Goal: Transaction & Acquisition: Purchase product/service

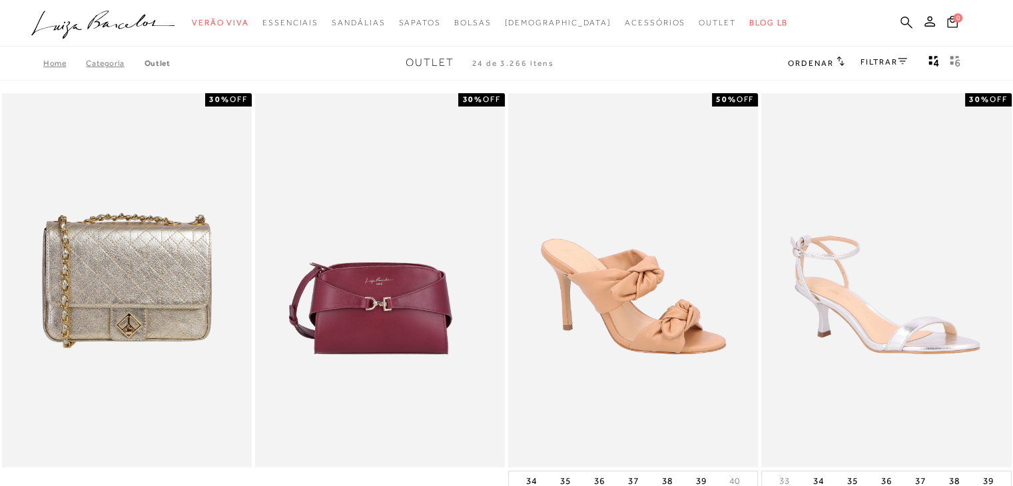
click at [906, 23] on icon at bounding box center [906, 22] width 12 height 12
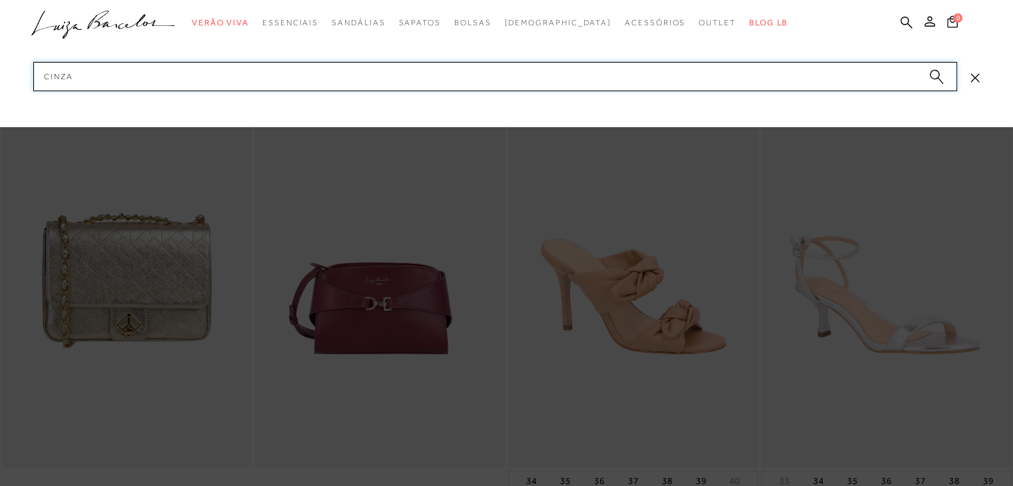
type input "cinza"
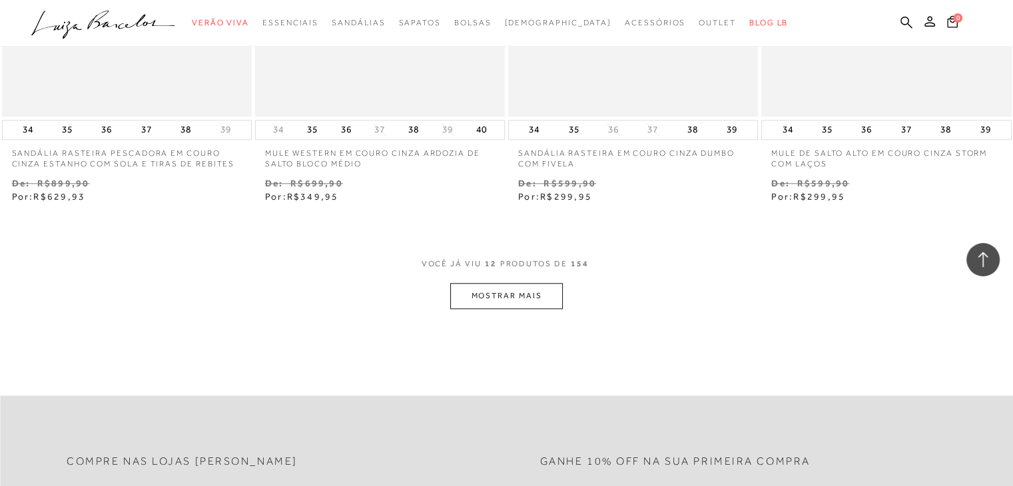
scroll to position [1332, 0]
click at [525, 294] on button "MOSTRAR MAIS" at bounding box center [506, 293] width 112 height 26
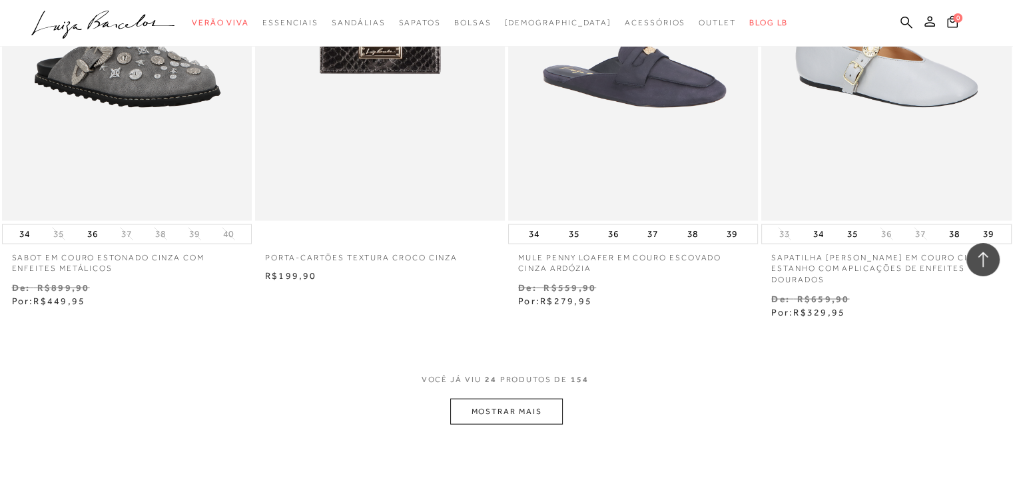
scroll to position [2770, 0]
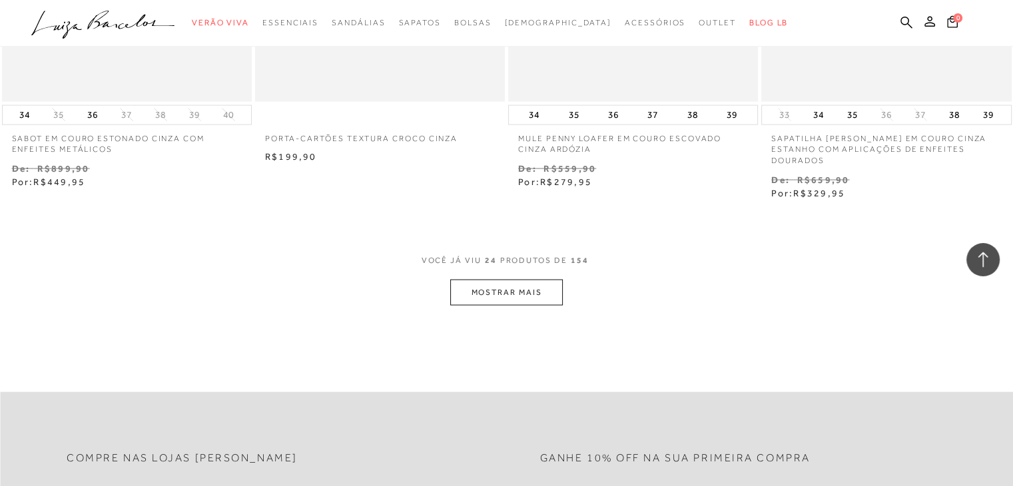
click at [525, 294] on button "MOSTRAR MAIS" at bounding box center [506, 293] width 112 height 26
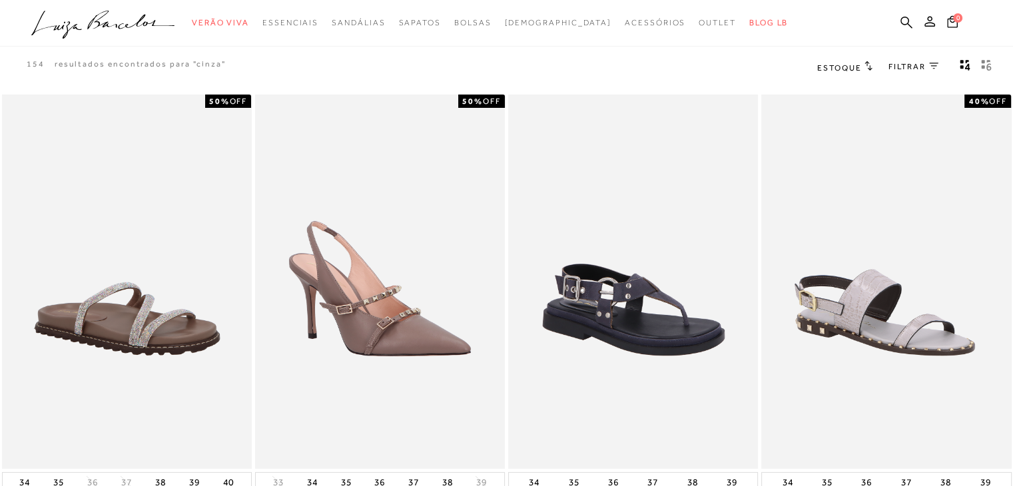
scroll to position [0, 0]
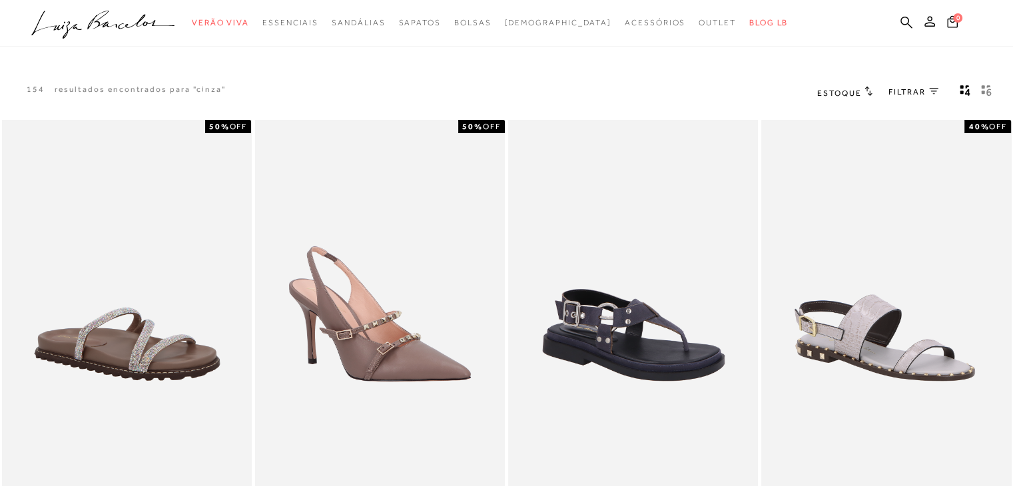
click at [929, 91] on icon at bounding box center [933, 91] width 9 height 7
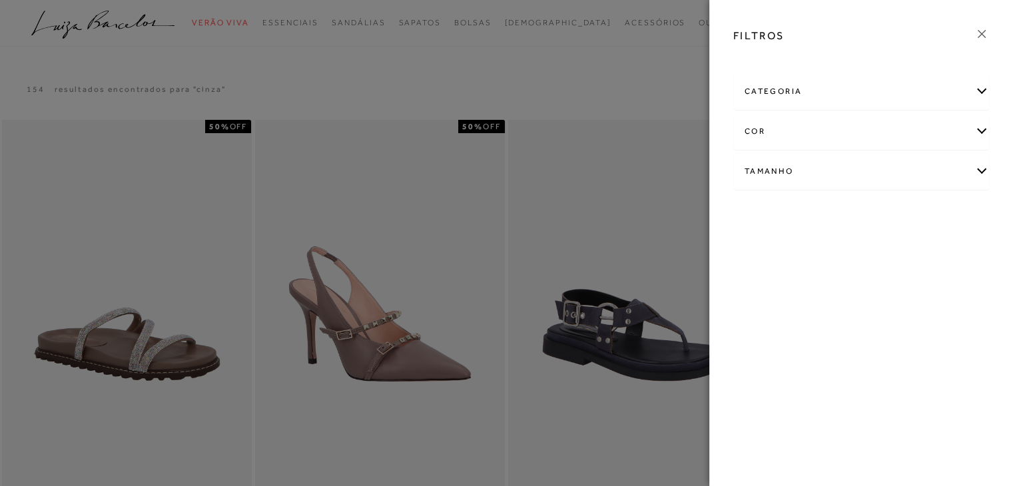
click at [974, 97] on div "categoria" at bounding box center [861, 91] width 254 height 35
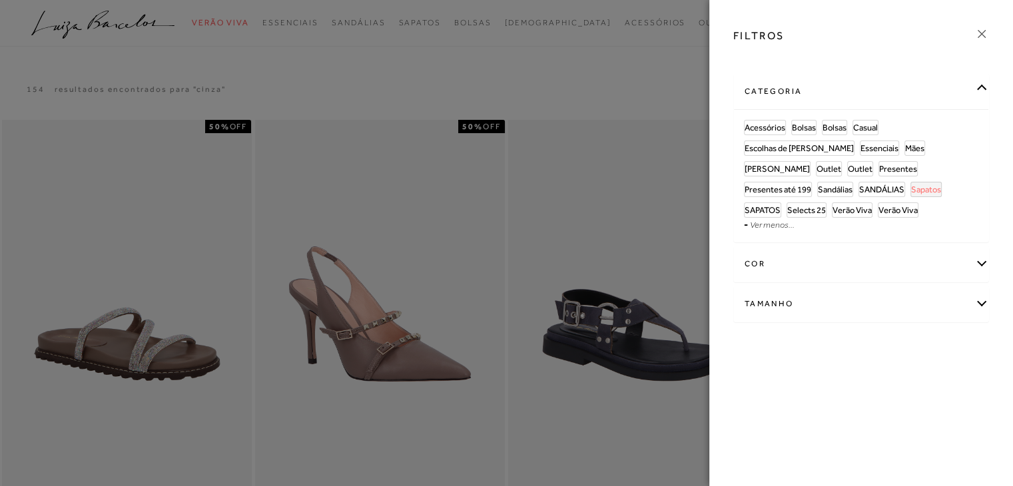
click at [933, 184] on span "Sapatos" at bounding box center [926, 189] width 30 height 10
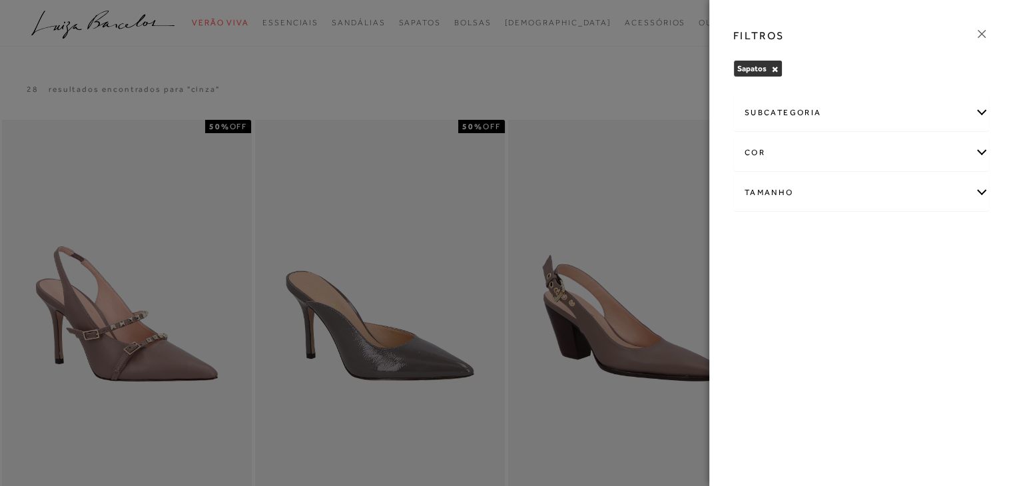
click at [978, 186] on div "Tamanho" at bounding box center [861, 192] width 254 height 35
click at [948, 236] on span "38" at bounding box center [940, 235] width 19 height 10
click at [941, 236] on input "38" at bounding box center [934, 237] width 13 height 13
checkbox input "true"
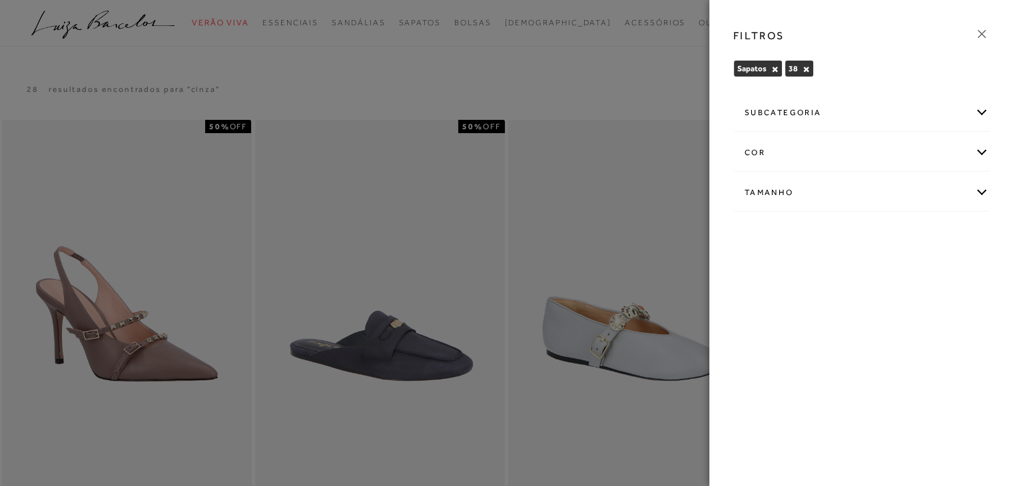
click at [961, 195] on div "Tamanho" at bounding box center [861, 192] width 254 height 35
click at [949, 236] on span "38" at bounding box center [940, 235] width 19 height 10
click at [941, 236] on input "38" at bounding box center [934, 237] width 13 height 13
checkbox input "false"
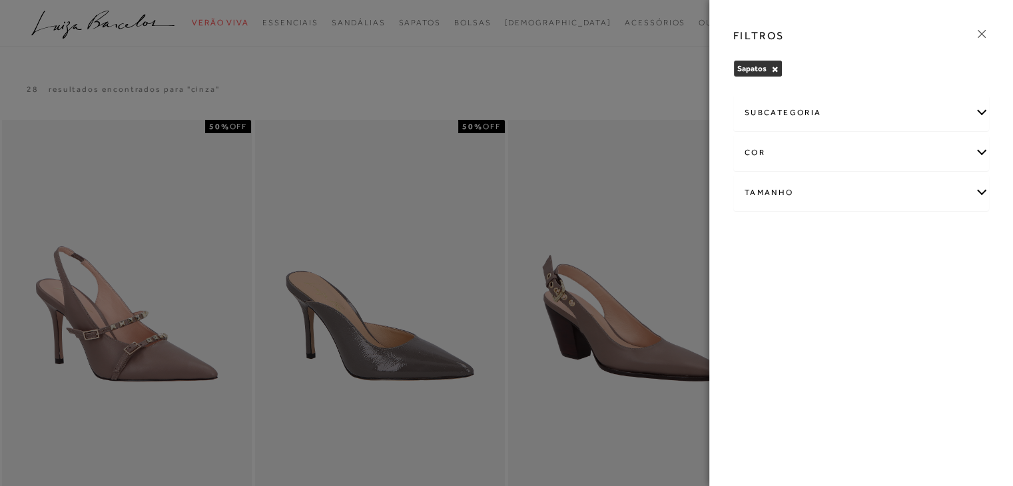
click at [977, 148] on div "cor" at bounding box center [861, 152] width 254 height 35
click at [765, 201] on label "CINZA" at bounding box center [767, 196] width 46 height 29
click at [755, 201] on input "CINZA" at bounding box center [748, 197] width 13 height 13
checkbox input "true"
click at [989, 33] on div "FILTROS" at bounding box center [860, 36] width 277 height 35
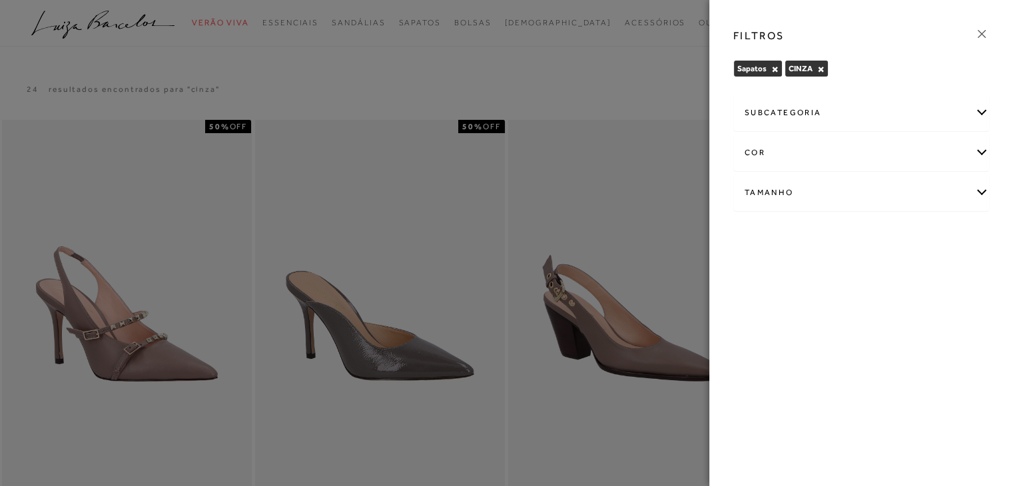
click at [979, 33] on icon at bounding box center [981, 34] width 8 height 8
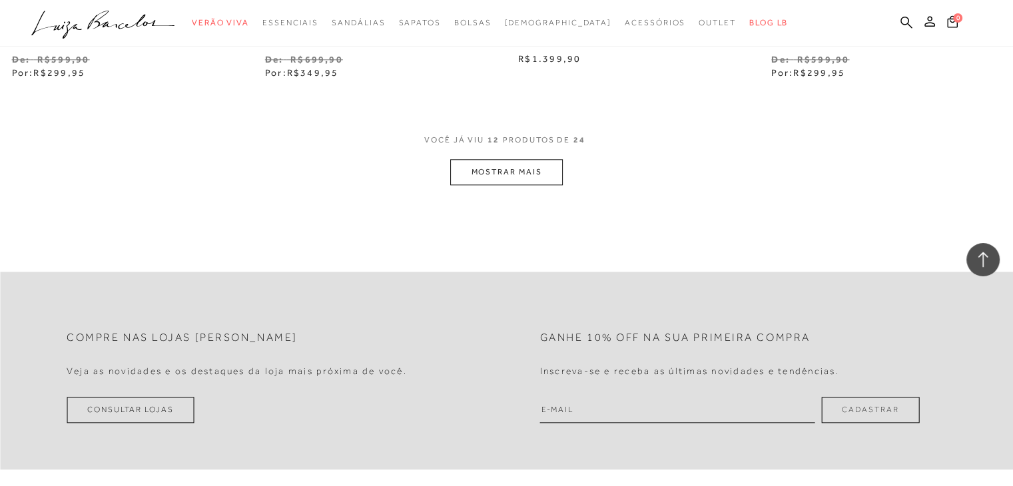
scroll to position [1465, 0]
click at [493, 160] on button "MOSTRAR MAIS" at bounding box center [506, 171] width 112 height 26
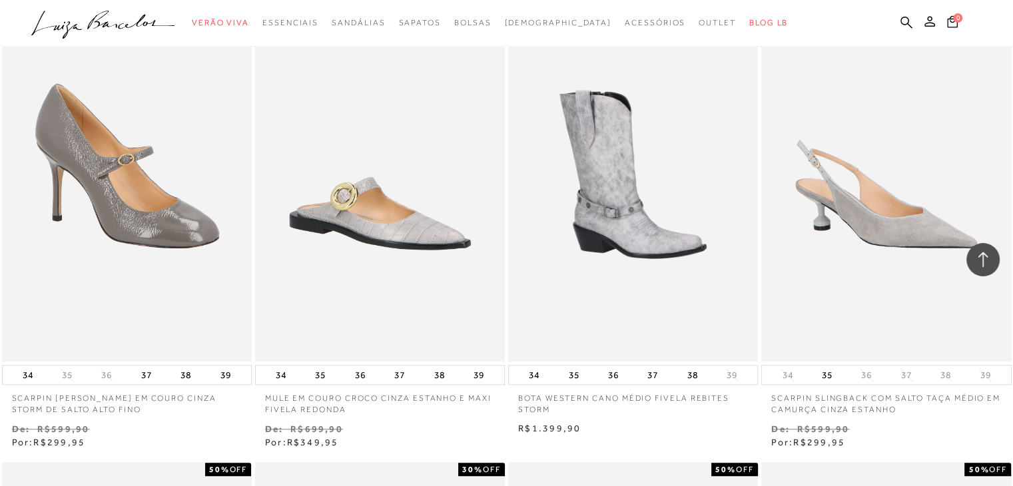
scroll to position [1065, 0]
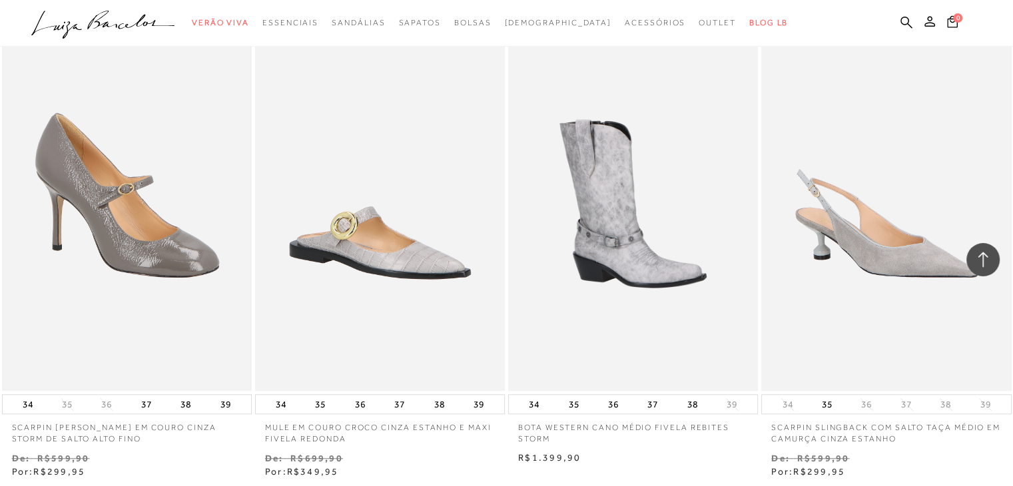
click at [37, 217] on img at bounding box center [126, 203] width 247 height 371
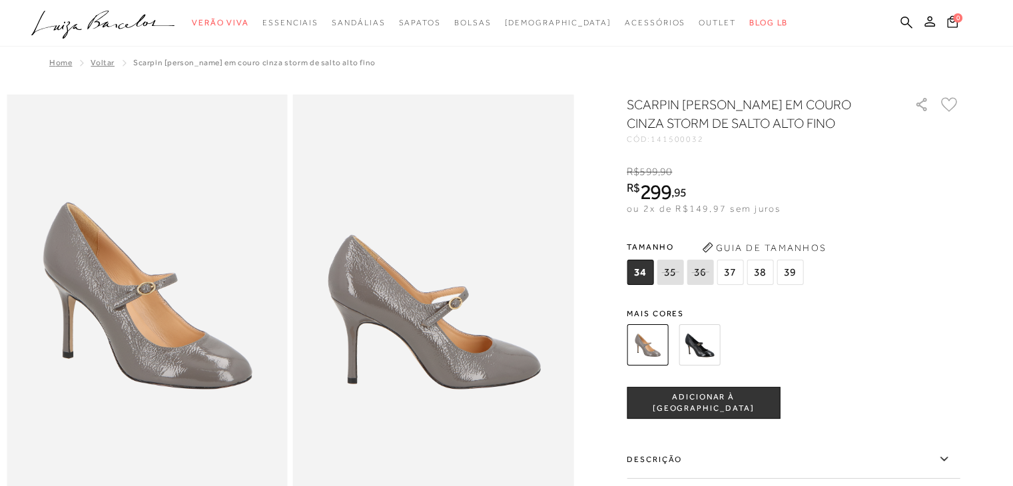
click at [762, 275] on span "38" at bounding box center [759, 272] width 27 height 25
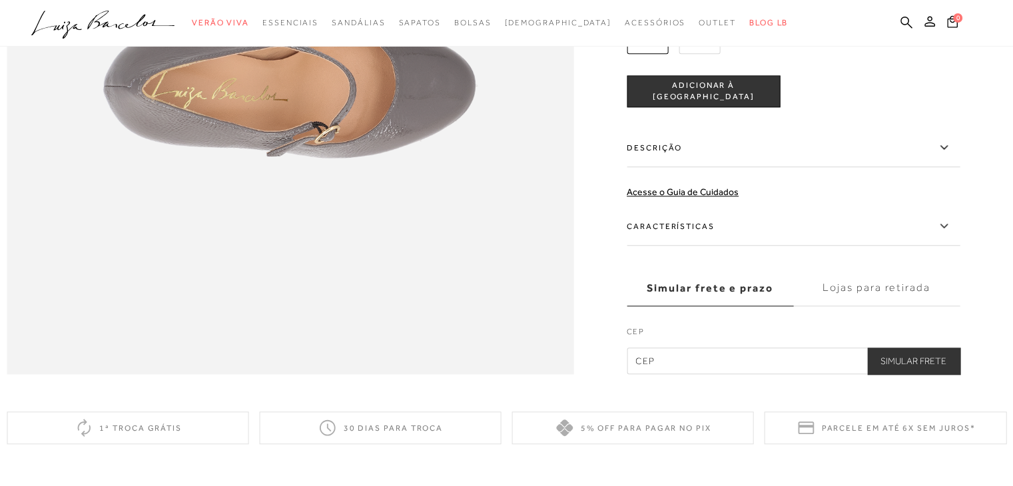
scroll to position [1305, 0]
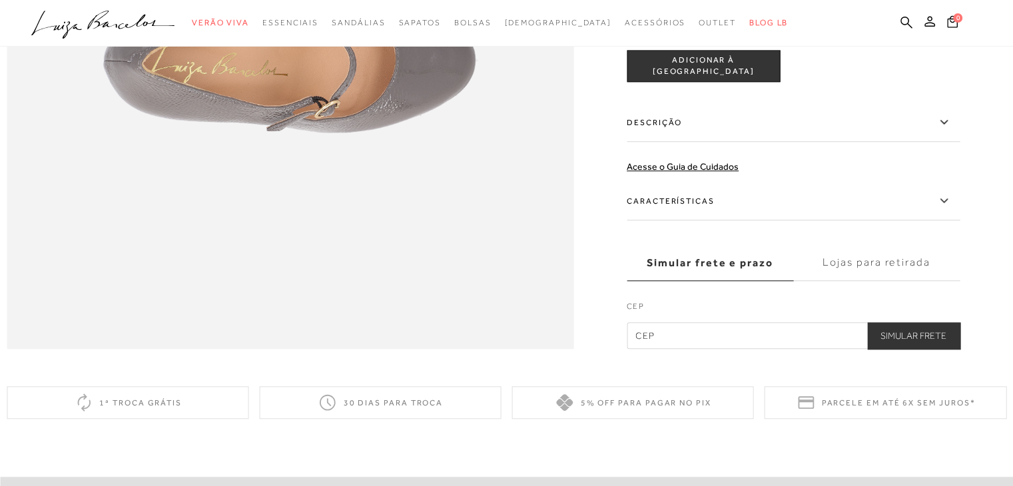
click at [812, 349] on input "text" at bounding box center [793, 335] width 333 height 27
type input "89280-445"
click at [923, 349] on button "Simular Frete" at bounding box center [913, 335] width 93 height 27
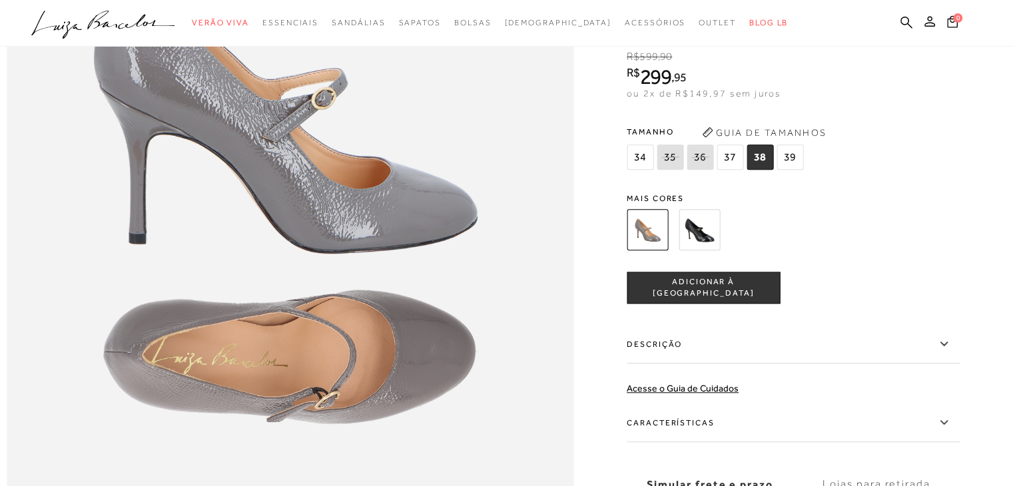
scroll to position [1012, 0]
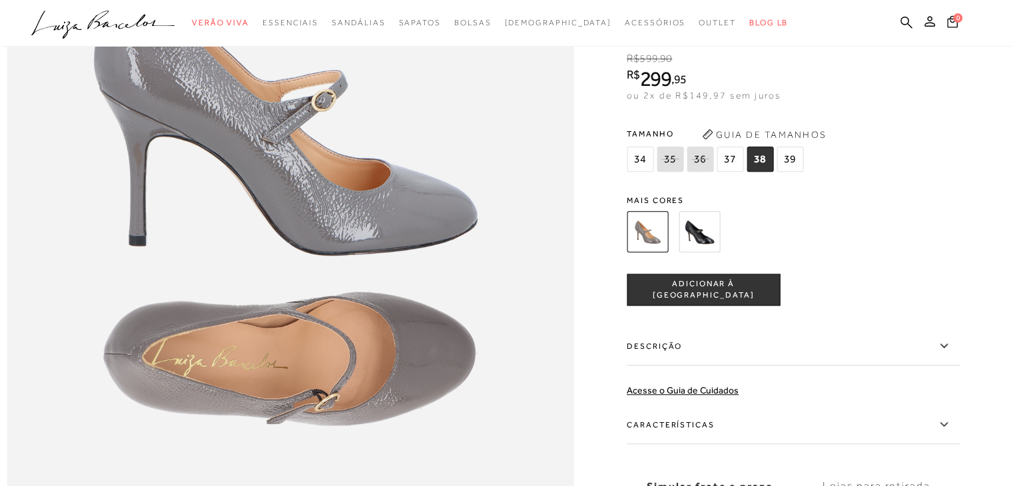
click at [699, 252] on img at bounding box center [698, 231] width 41 height 41
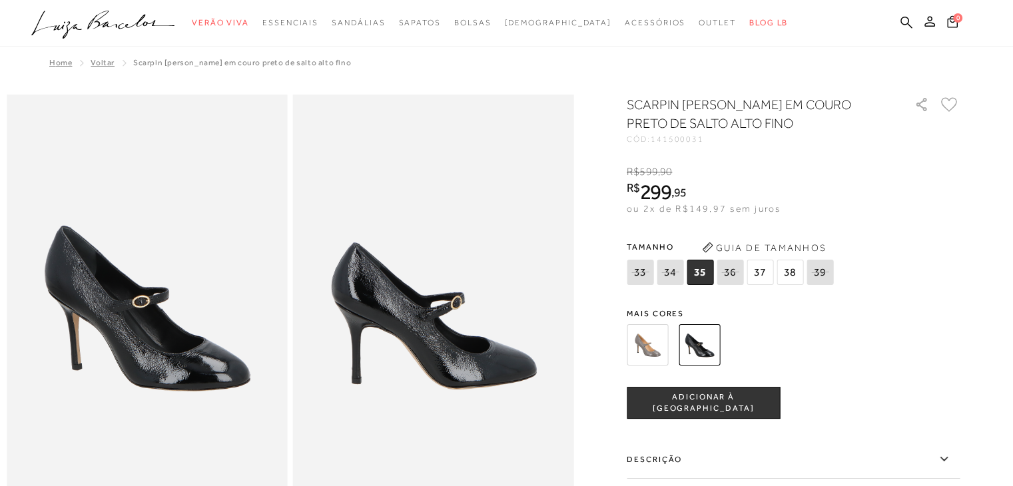
click at [668, 337] on img at bounding box center [647, 344] width 41 height 41
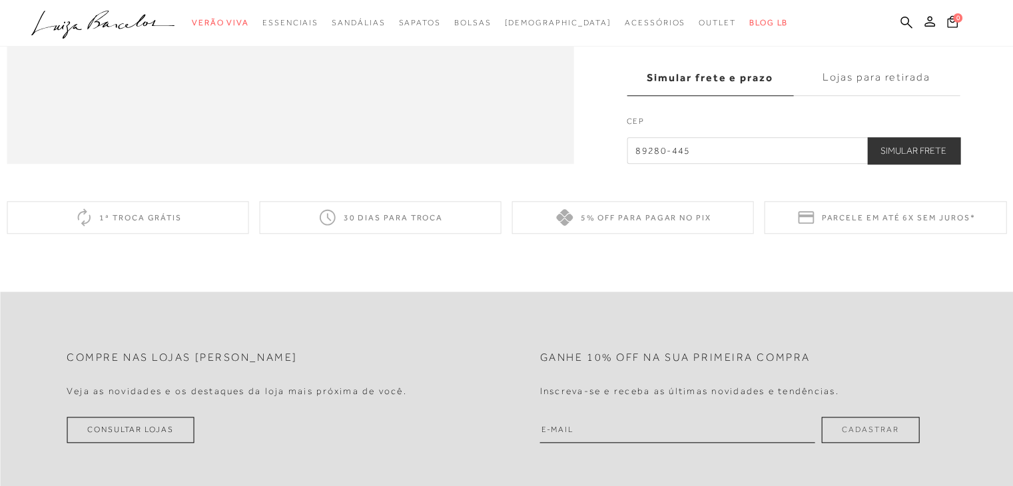
scroll to position [1491, 0]
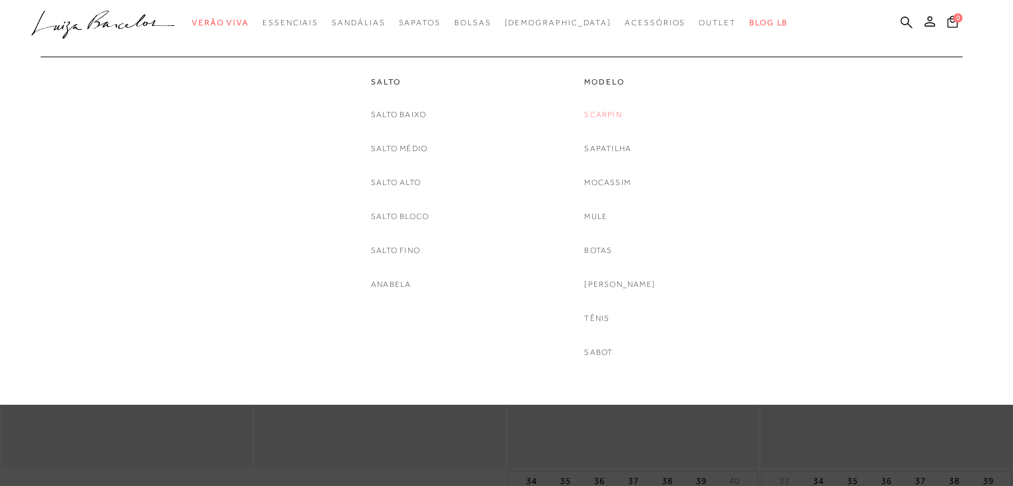
click at [613, 117] on link "Scarpin" at bounding box center [602, 115] width 37 height 14
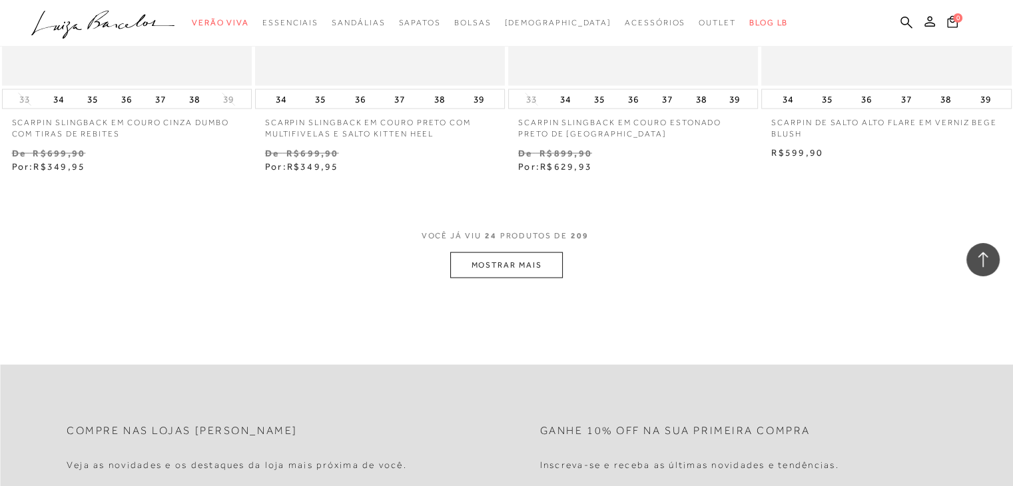
scroll to position [2743, 0]
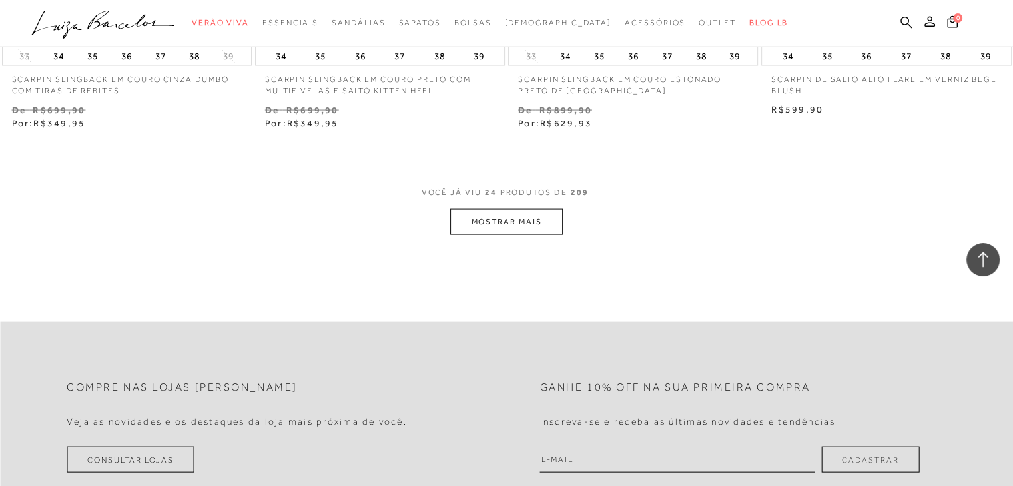
click at [518, 212] on button "MOSTRAR MAIS" at bounding box center [506, 222] width 112 height 26
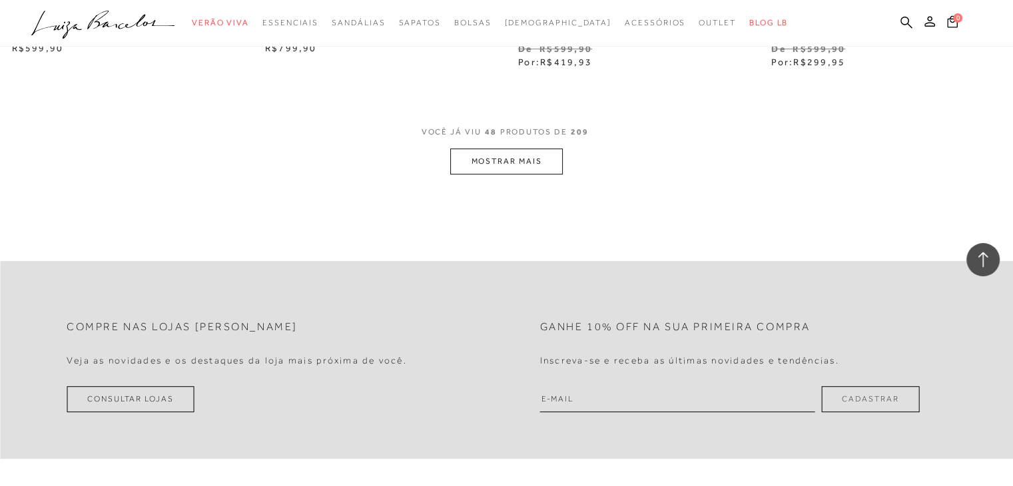
scroll to position [5673, 0]
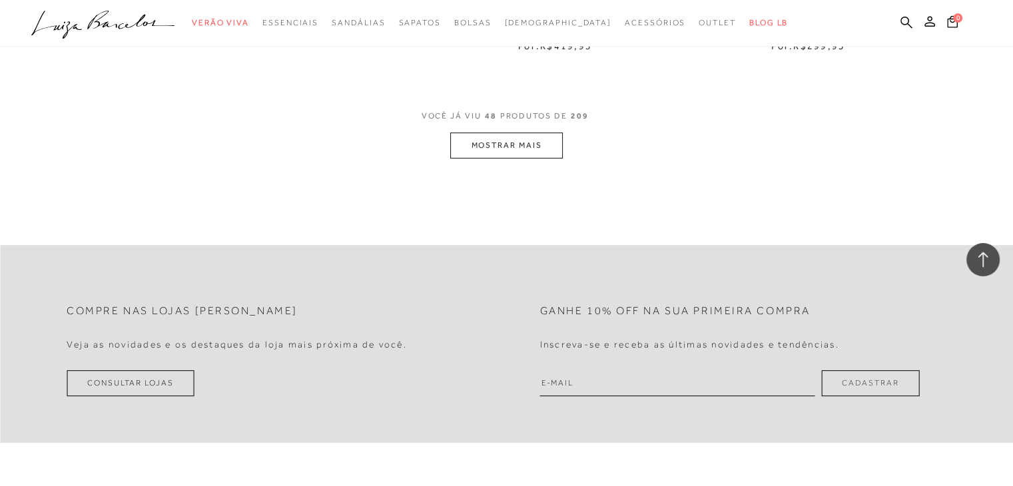
click at [543, 132] on button "MOSTRAR MAIS" at bounding box center [506, 145] width 112 height 26
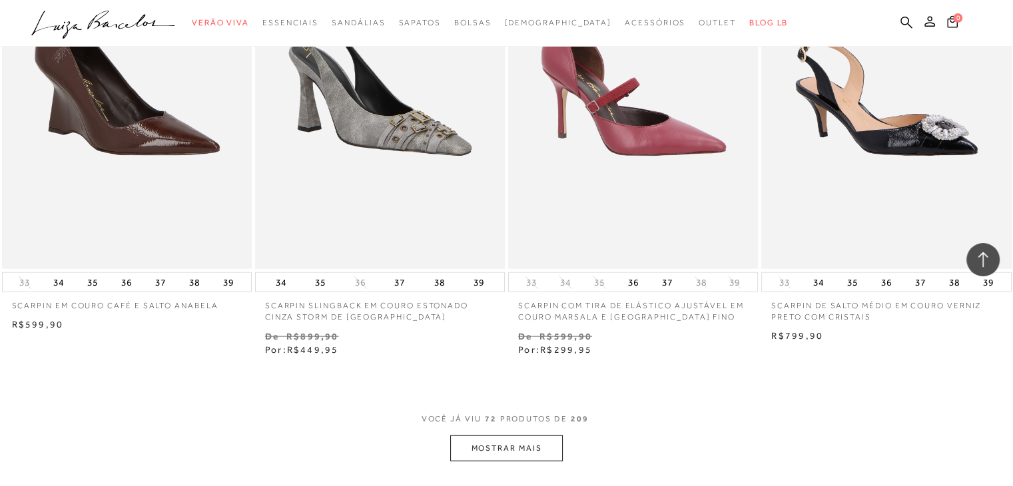
scroll to position [8230, 0]
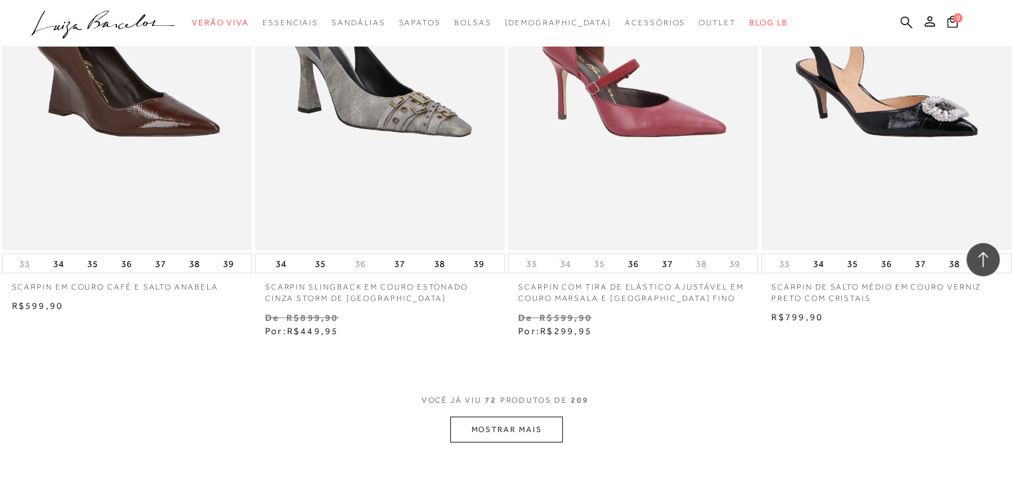
click at [497, 419] on button "MOSTRAR MAIS" at bounding box center [506, 430] width 112 height 26
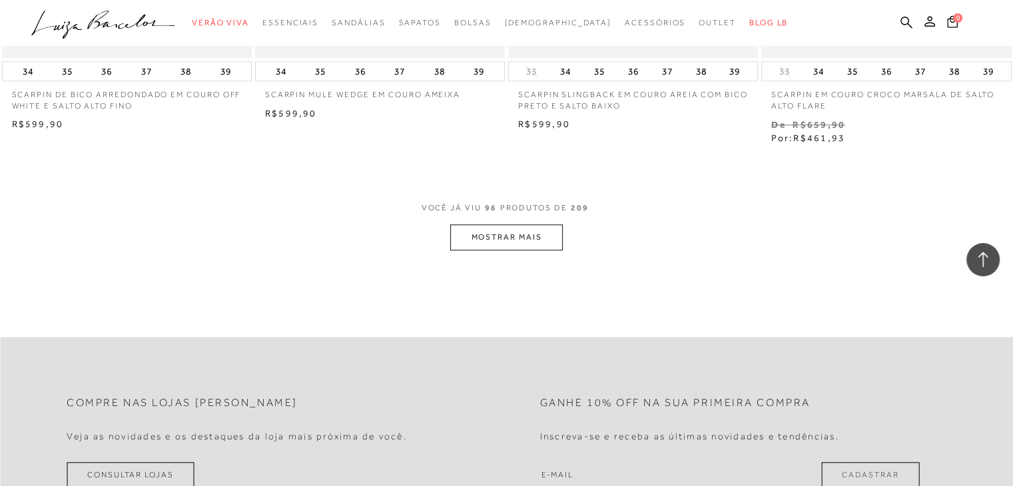
scroll to position [11292, 0]
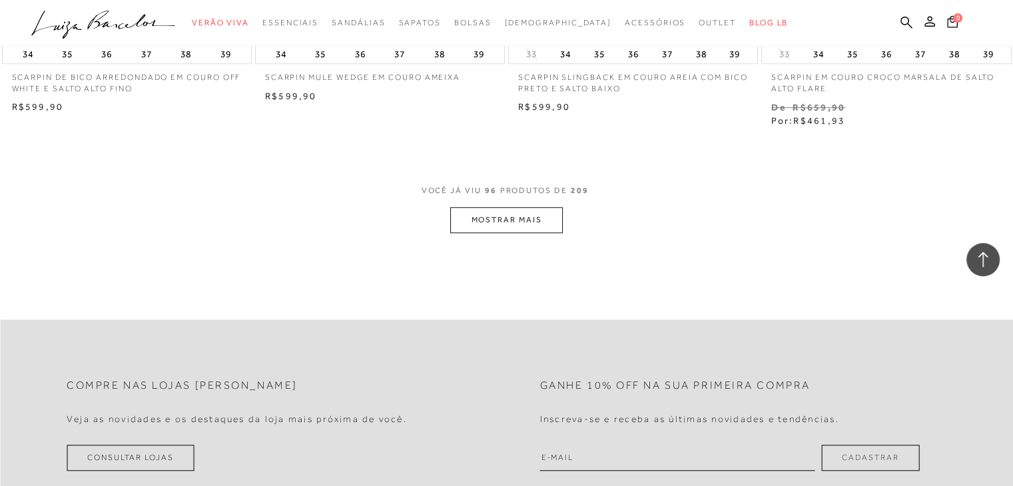
click at [533, 212] on button "MOSTRAR MAIS" at bounding box center [506, 220] width 112 height 26
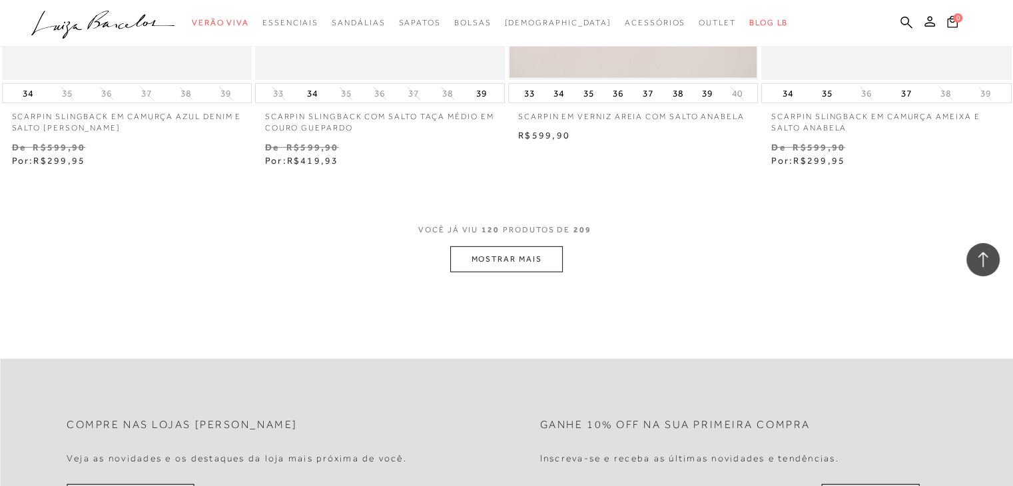
scroll to position [14169, 0]
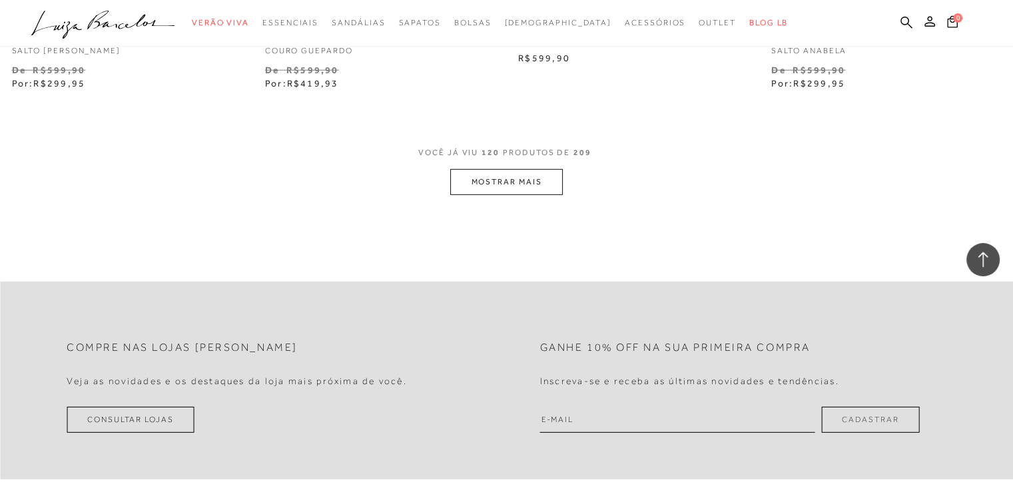
click at [533, 181] on button "MOSTRAR MAIS" at bounding box center [506, 182] width 112 height 26
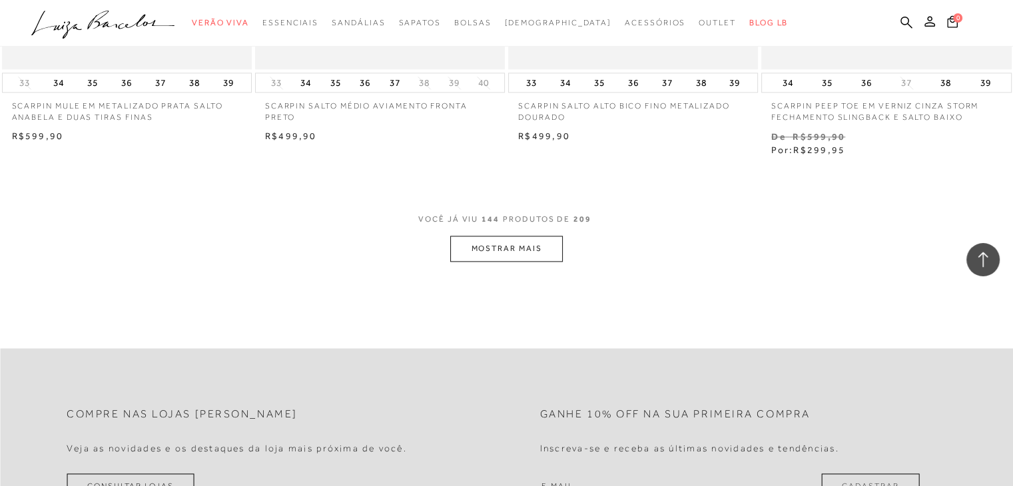
scroll to position [17072, 0]
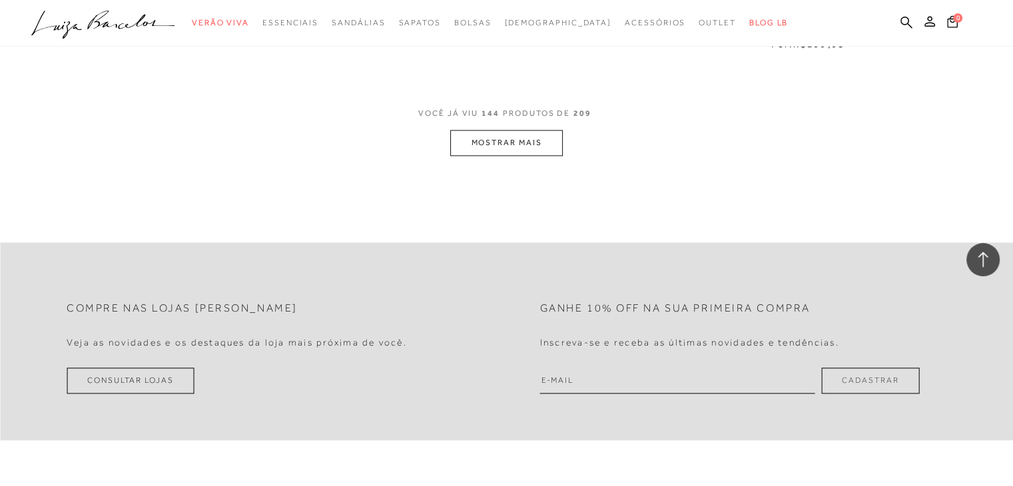
click at [538, 130] on button "MOSTRAR MAIS" at bounding box center [506, 143] width 112 height 26
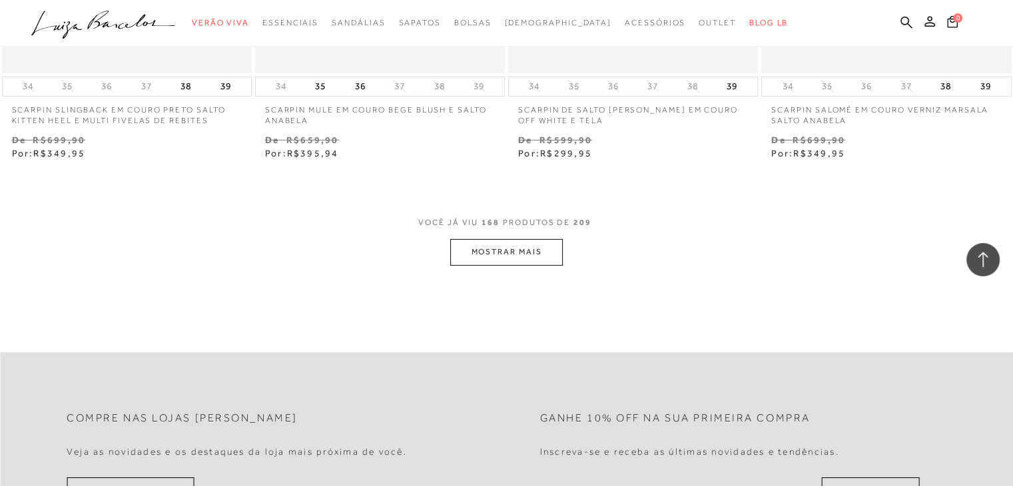
scroll to position [19841, 0]
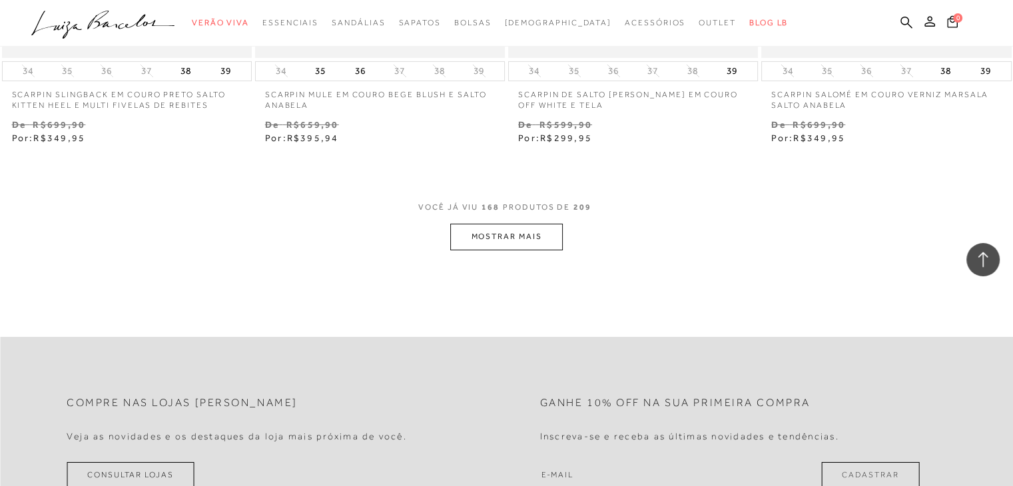
click at [513, 224] on button "MOSTRAR MAIS" at bounding box center [506, 237] width 112 height 26
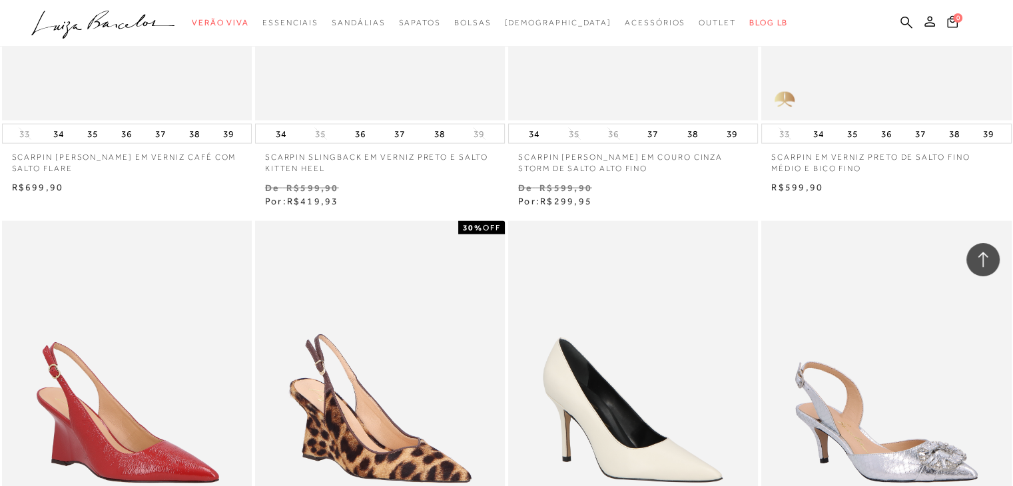
scroll to position [12675, 0]
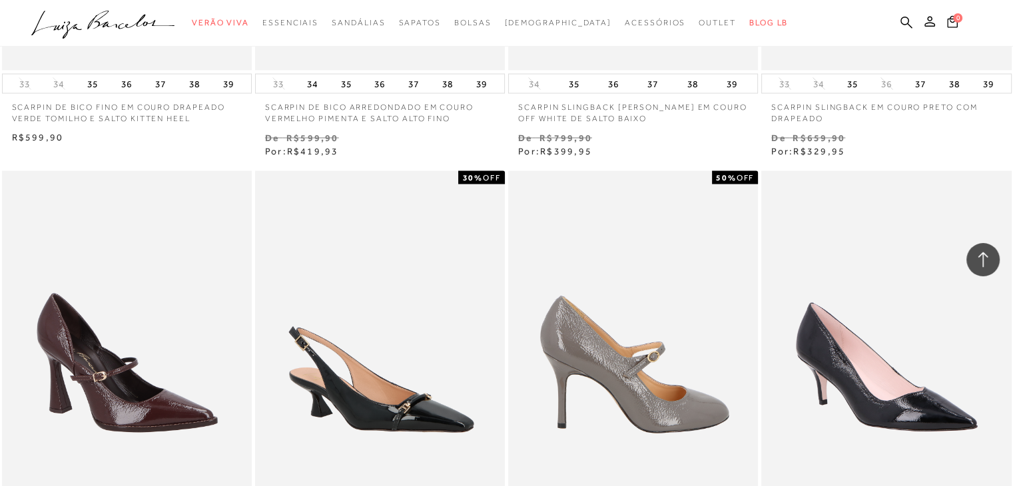
click at [637, 361] on img at bounding box center [633, 358] width 248 height 375
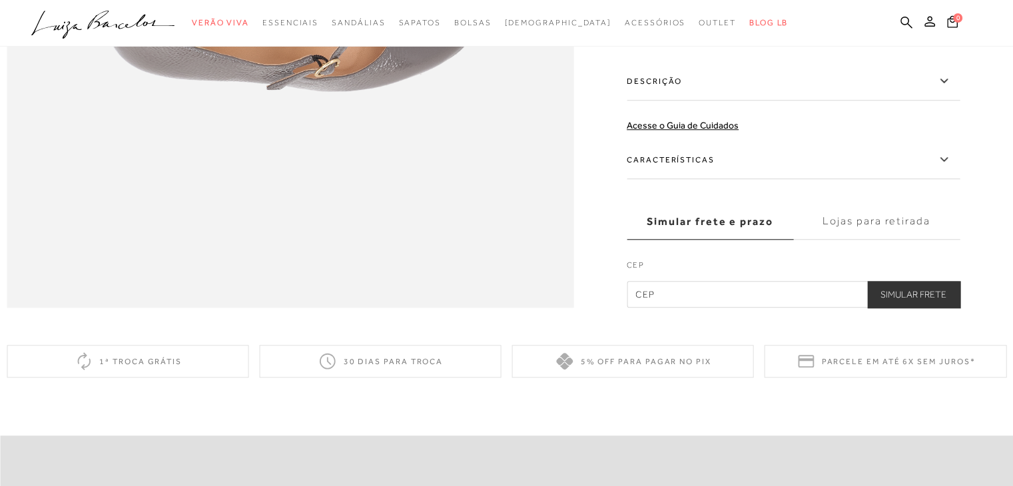
scroll to position [1358, 0]
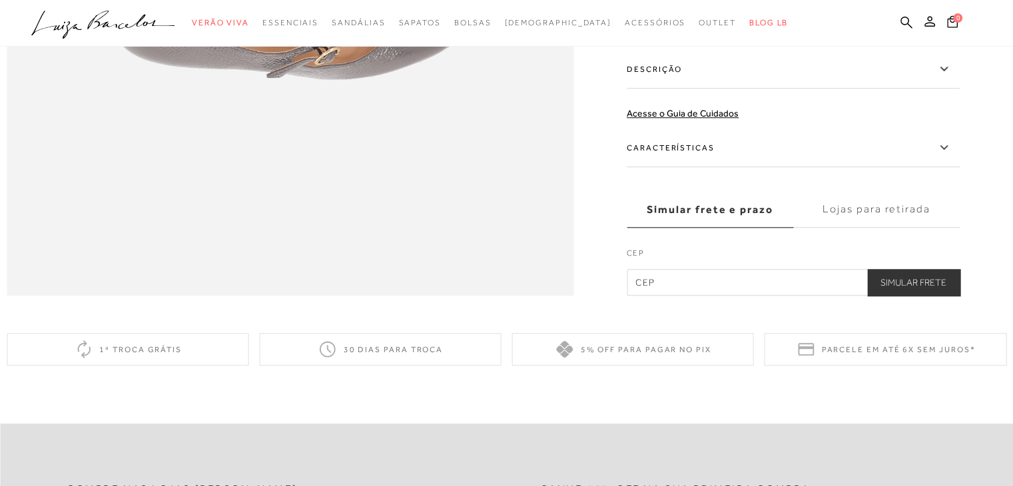
click at [951, 77] on icon at bounding box center [943, 69] width 16 height 17
click at [0, 0] on input "Descrição" at bounding box center [0, 0] width 0 height 0
click at [951, 156] on icon at bounding box center [943, 147] width 16 height 17
click at [0, 0] on input "Características" at bounding box center [0, 0] width 0 height 0
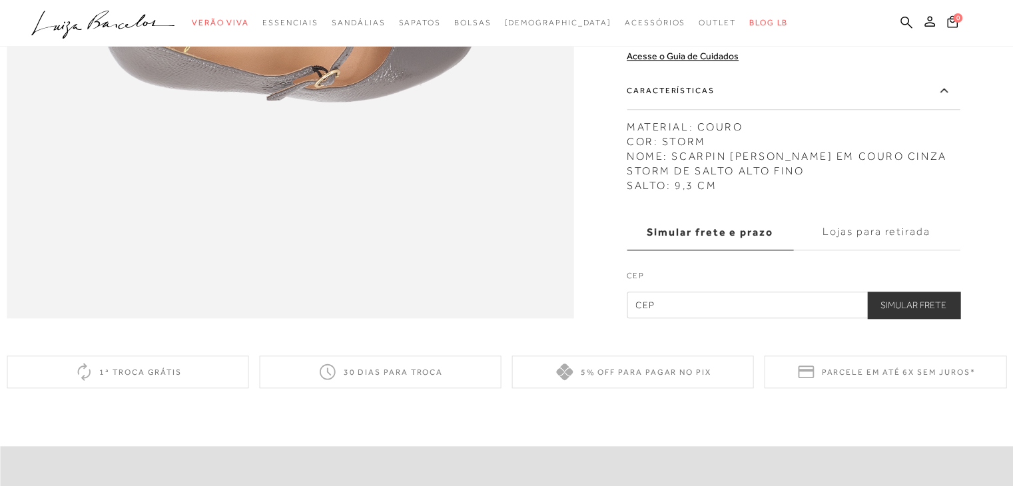
scroll to position [1412, 0]
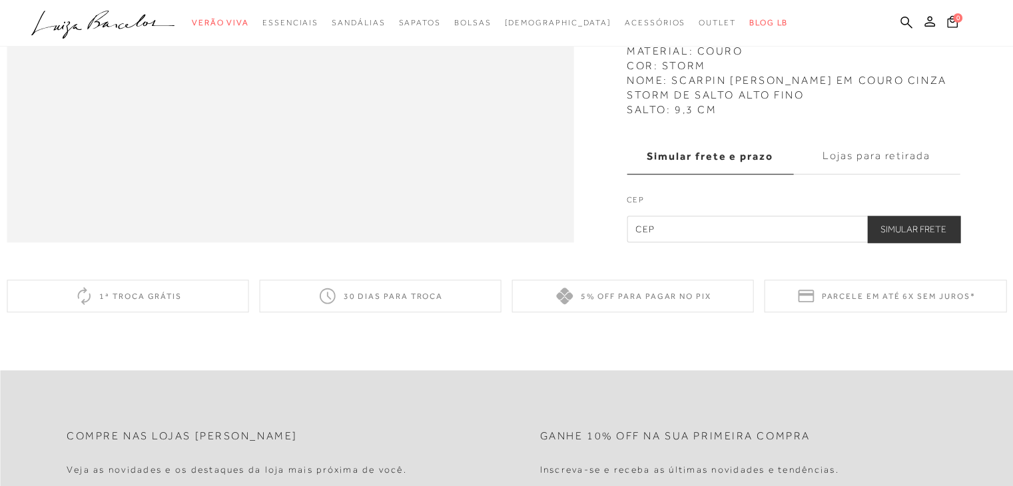
click at [820, 242] on input "text" at bounding box center [793, 229] width 333 height 27
type input "89280-445"
click at [912, 242] on button "Simular Frete" at bounding box center [913, 229] width 93 height 27
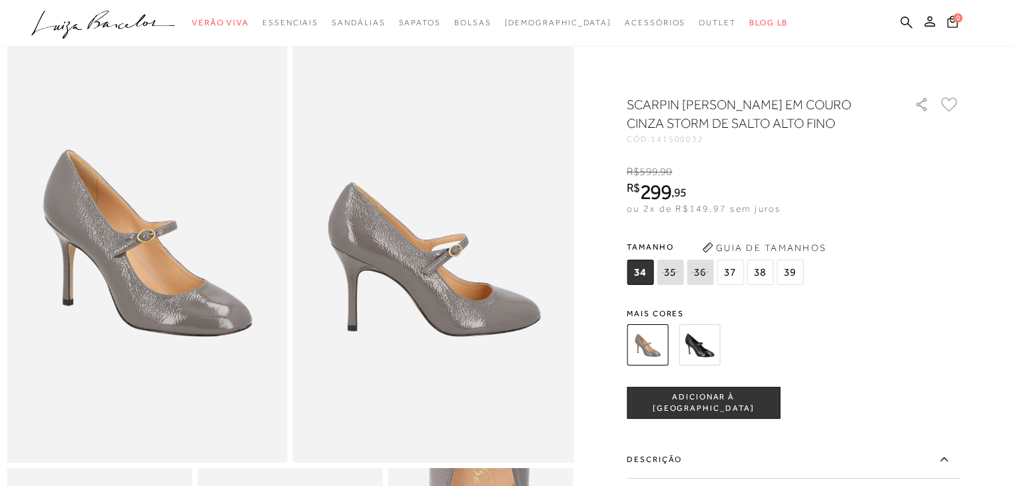
scroll to position [53, 0]
